Goal: Browse casually: Explore the website without a specific task or goal

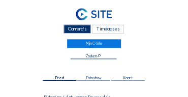
scroll to position [152, 0]
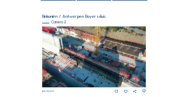
scroll to position [91, 0]
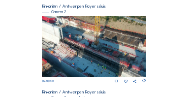
click at [79, 45] on img at bounding box center [94, 46] width 104 height 61
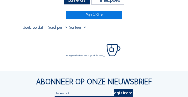
scroll to position [30, 0]
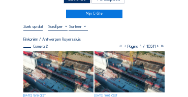
click at [49, 57] on img at bounding box center [58, 71] width 70 height 41
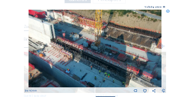
click at [167, 12] on icon at bounding box center [168, 12] width 4 height 4
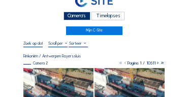
scroll to position [10, 0]
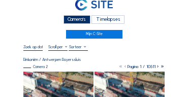
click at [80, 17] on div "Camera's" at bounding box center [77, 19] width 27 height 9
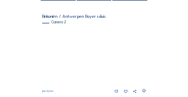
scroll to position [30, 0]
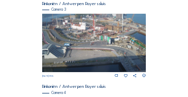
scroll to position [348, 0]
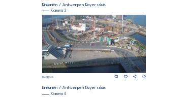
click at [109, 34] on img at bounding box center [94, 44] width 104 height 58
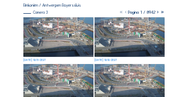
scroll to position [71, 0]
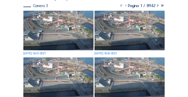
click at [53, 34] on img at bounding box center [58, 31] width 70 height 40
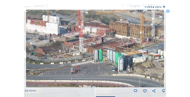
drag, startPoint x: 93, startPoint y: 35, endPoint x: 89, endPoint y: 39, distance: 5.4
click at [89, 39] on img at bounding box center [95, 49] width 138 height 78
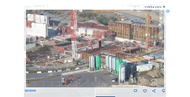
drag, startPoint x: 70, startPoint y: 46, endPoint x: 78, endPoint y: 44, distance: 8.3
click at [78, 44] on div "[DATE] 10:15" at bounding box center [95, 52] width 140 height 84
click at [168, 47] on div "Scroll om door de tijd te reizen | Druk op de 'Alt'-knop + scroll om te Zoomen …" at bounding box center [95, 48] width 190 height 97
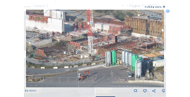
drag, startPoint x: 92, startPoint y: 52, endPoint x: 127, endPoint y: 47, distance: 34.4
click at [99, 47] on img at bounding box center [95, 49] width 138 height 78
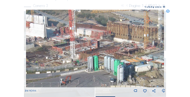
drag, startPoint x: 122, startPoint y: 48, endPoint x: 111, endPoint y: 52, distance: 11.7
click at [112, 52] on img at bounding box center [95, 49] width 138 height 78
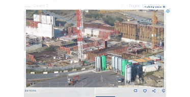
drag, startPoint x: 88, startPoint y: 52, endPoint x: 96, endPoint y: 52, distance: 7.6
click at [96, 52] on img at bounding box center [95, 49] width 138 height 78
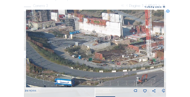
drag, startPoint x: 82, startPoint y: 44, endPoint x: 144, endPoint y: 42, distance: 62.5
click at [147, 42] on img at bounding box center [95, 49] width 138 height 78
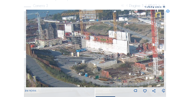
drag, startPoint x: 114, startPoint y: 39, endPoint x: 122, endPoint y: 57, distance: 19.3
click at [122, 57] on img at bounding box center [95, 49] width 138 height 78
click at [167, 11] on icon at bounding box center [168, 12] width 4 height 4
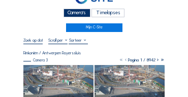
scroll to position [0, 0]
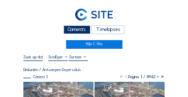
click at [83, 27] on div "Camera's" at bounding box center [77, 29] width 27 height 9
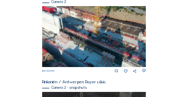
scroll to position [91, 0]
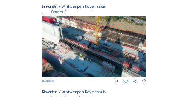
drag, startPoint x: 12, startPoint y: 59, endPoint x: 53, endPoint y: 64, distance: 41.4
